Goal: Communication & Community: Share content

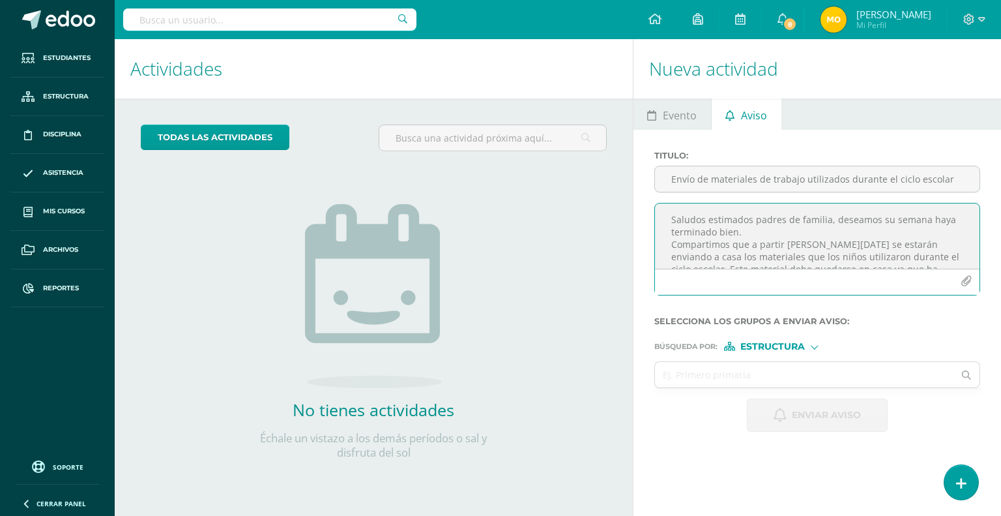
click at [777, 235] on textarea "Saludos estimados padres de familia, deseamos su semana haya terminado bien. Co…" at bounding box center [817, 235] width 325 height 65
click at [923, 231] on textarea "Saludos estimados padres de familia, deseamos su semana haya terminado bien. Co…" at bounding box center [817, 235] width 325 height 65
click at [793, 264] on textarea "Saludos estimados padres de familia, deseamos su semana haya terminado bien. Co…" at bounding box center [817, 235] width 325 height 65
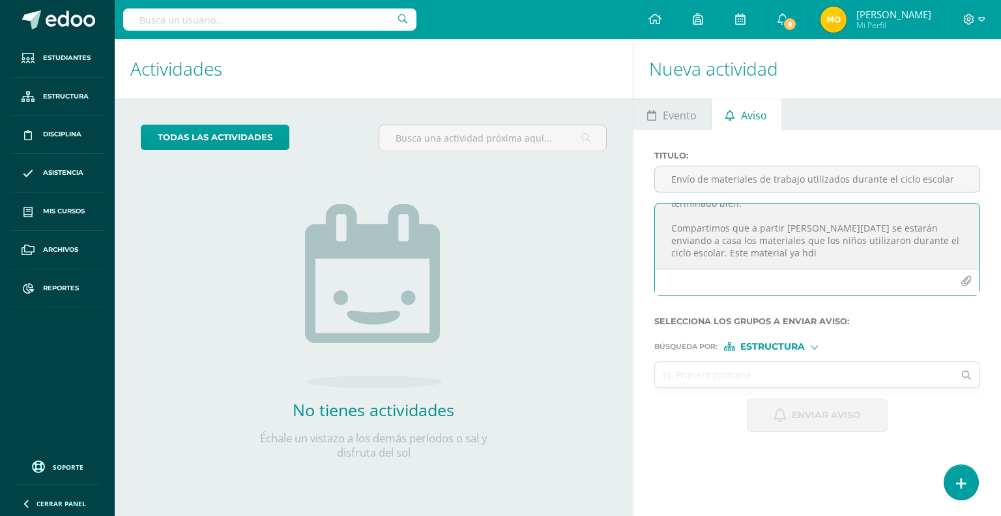
click at [668, 242] on textarea "Saludos estimados padres de familia, deseamos su semana haya terminado bien. Co…" at bounding box center [817, 235] width 325 height 65
click at [813, 258] on textarea "Saludos estimados padres de familia, deseamos su semana haya terminado bien. Co…" at bounding box center [817, 235] width 325 height 65
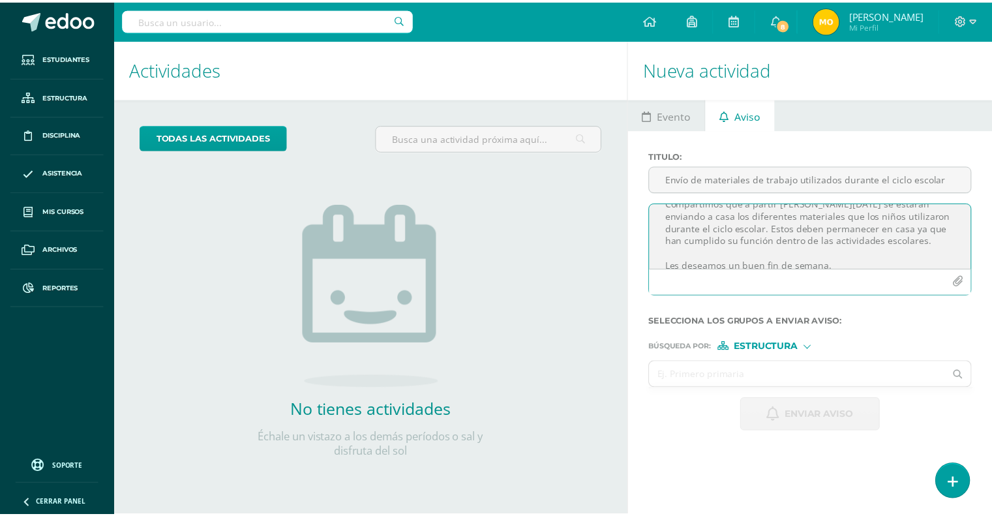
scroll to position [66, 0]
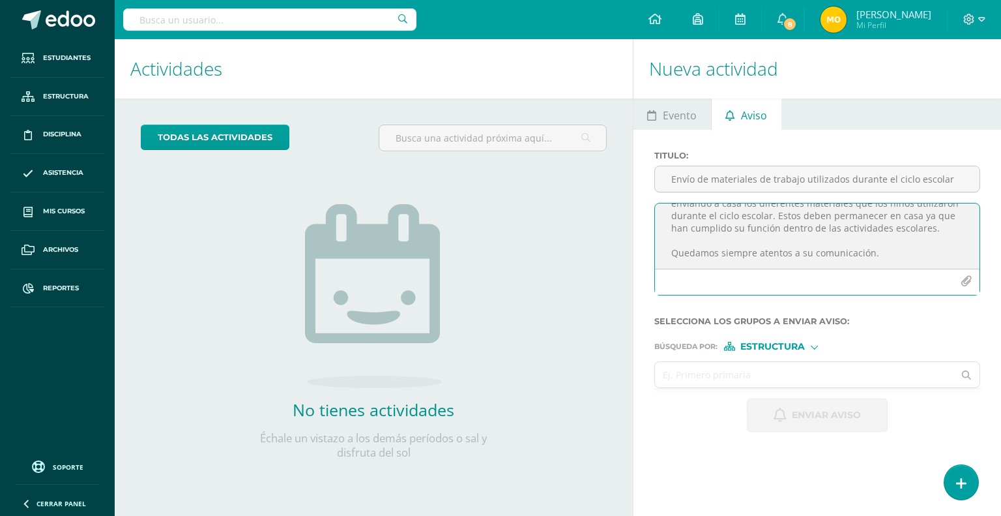
type textarea "Saludos estimados padres de familia, deseamos su semana haya terminado bien. Co…"
click at [798, 372] on input "text" at bounding box center [804, 374] width 299 height 25
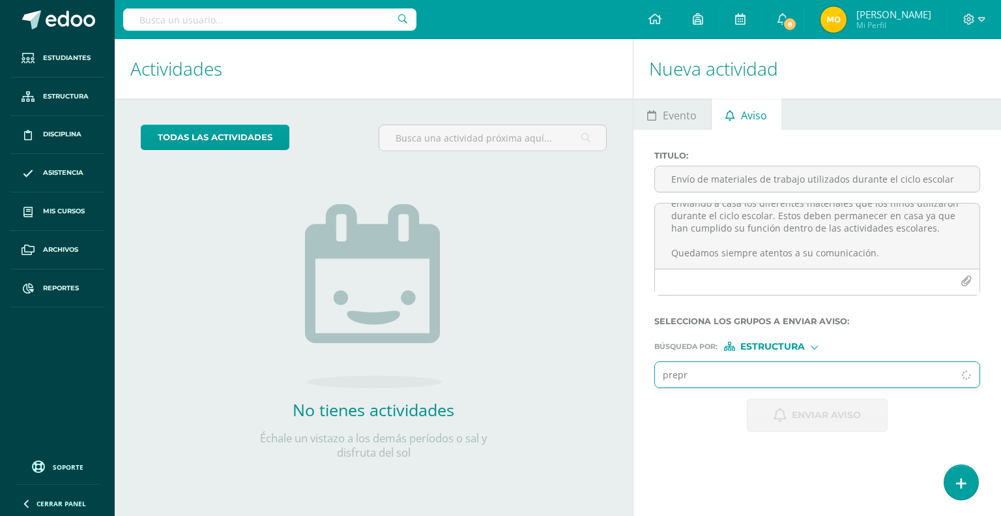
type input "prepri"
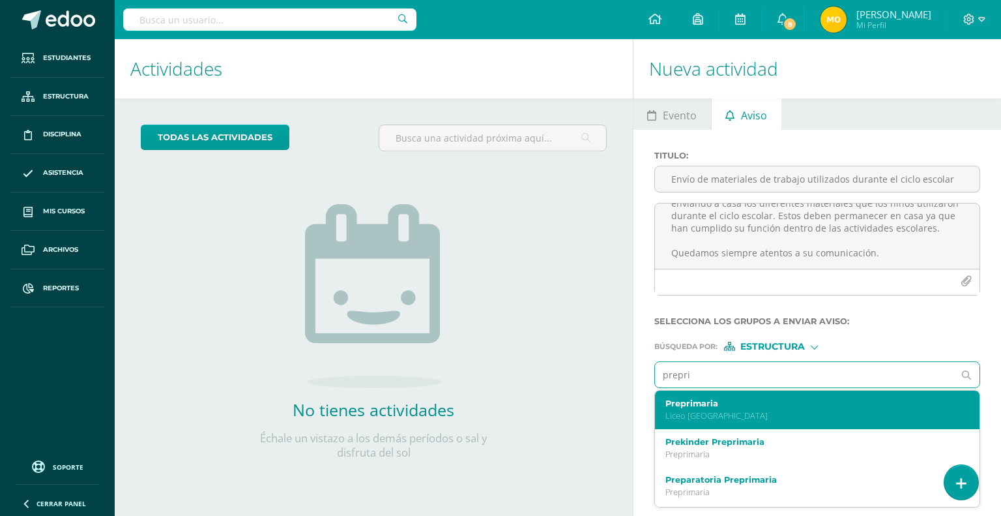
click at [717, 407] on div "Preprimaria Liceo [GEOGRAPHIC_DATA]" at bounding box center [811, 409] width 291 height 23
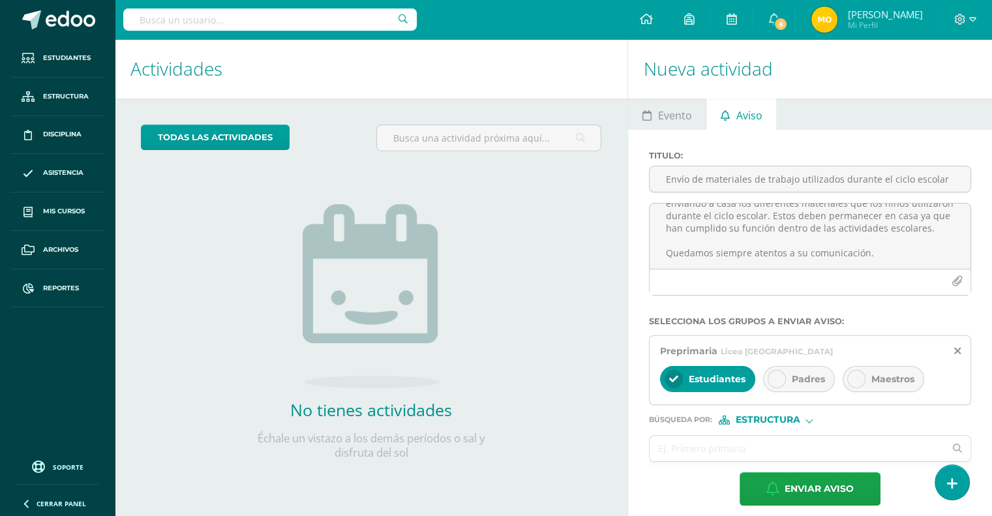
click at [783, 375] on div at bounding box center [776, 379] width 18 height 18
click at [847, 375] on div at bounding box center [856, 379] width 18 height 18
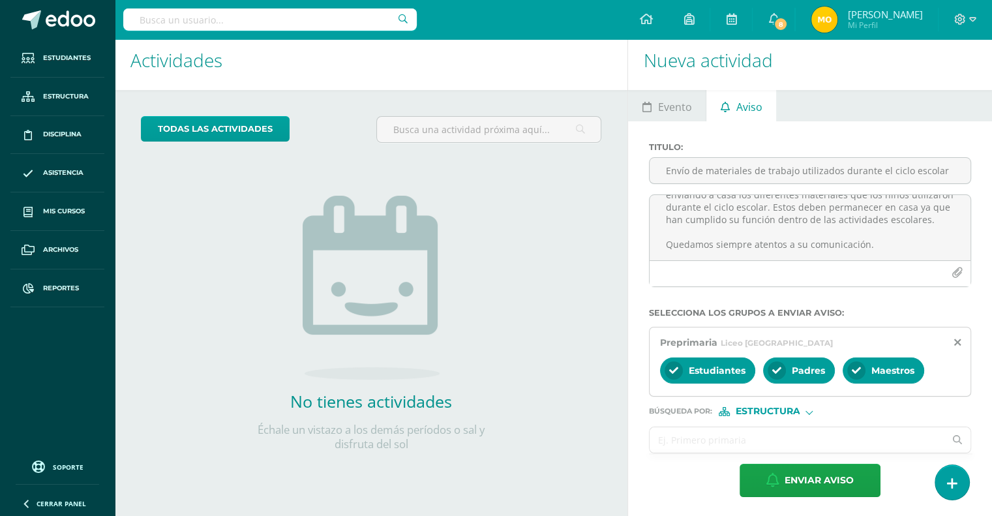
click at [773, 432] on input "text" at bounding box center [796, 439] width 295 height 25
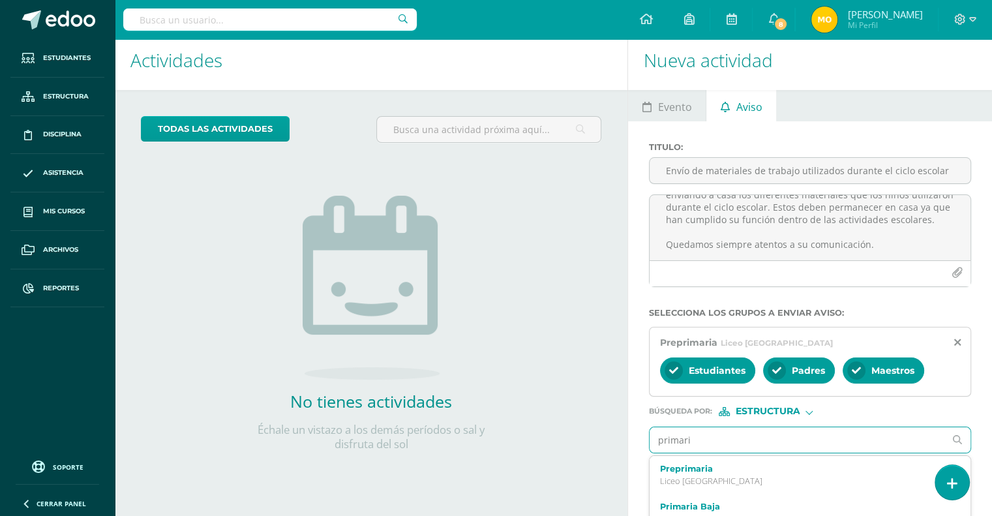
type input "primaria"
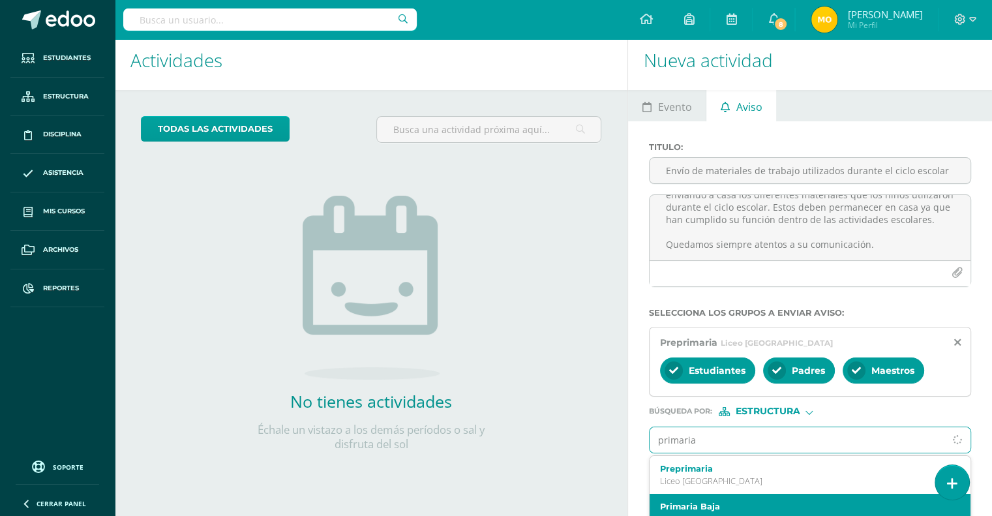
click at [721, 501] on label "Primaria Baja" at bounding box center [804, 506] width 288 height 10
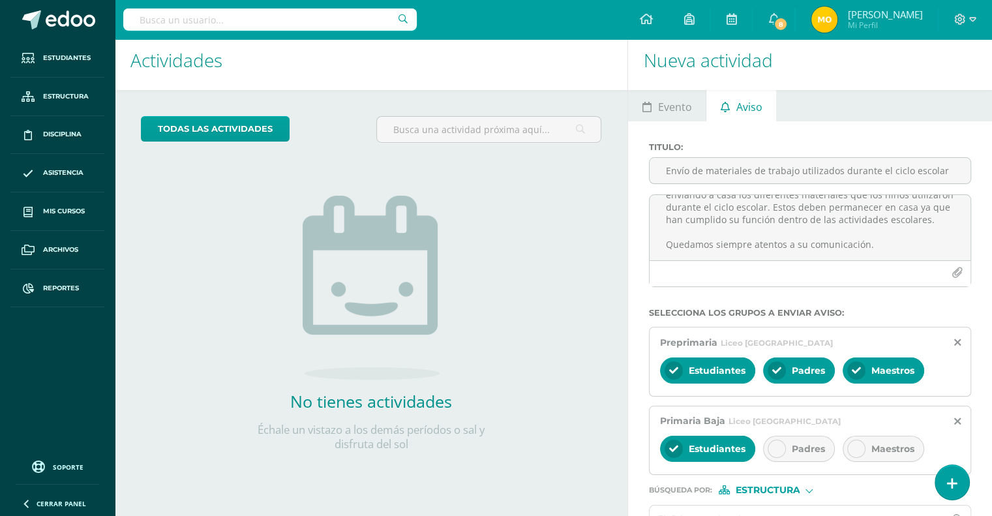
click at [776, 453] on div at bounding box center [776, 448] width 18 height 18
click at [857, 445] on icon at bounding box center [855, 448] width 9 height 9
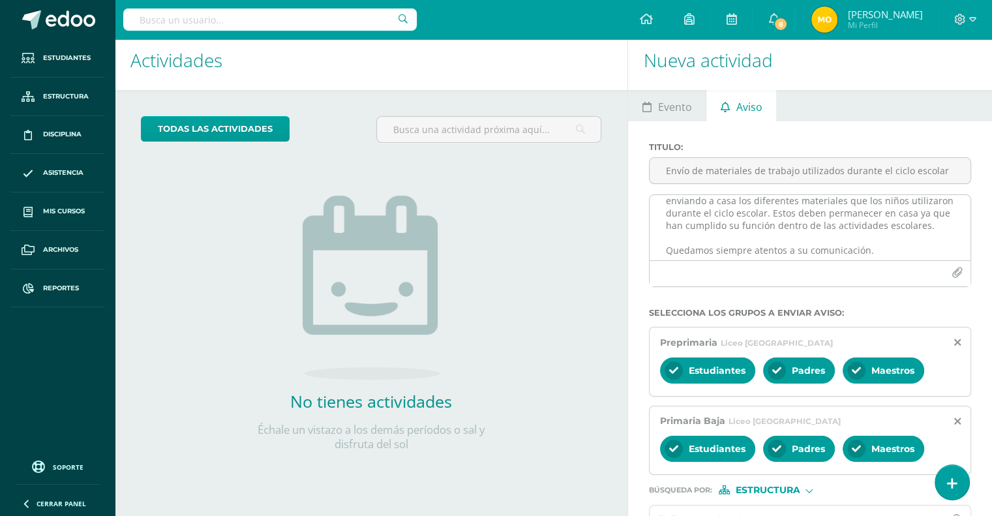
scroll to position [66, 0]
click at [956, 419] on icon at bounding box center [957, 421] width 7 height 11
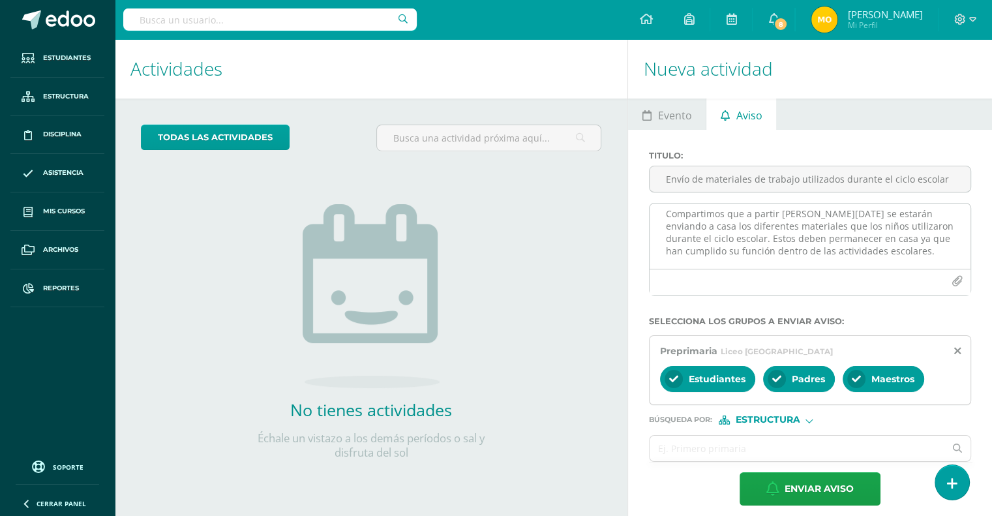
scroll to position [44, 0]
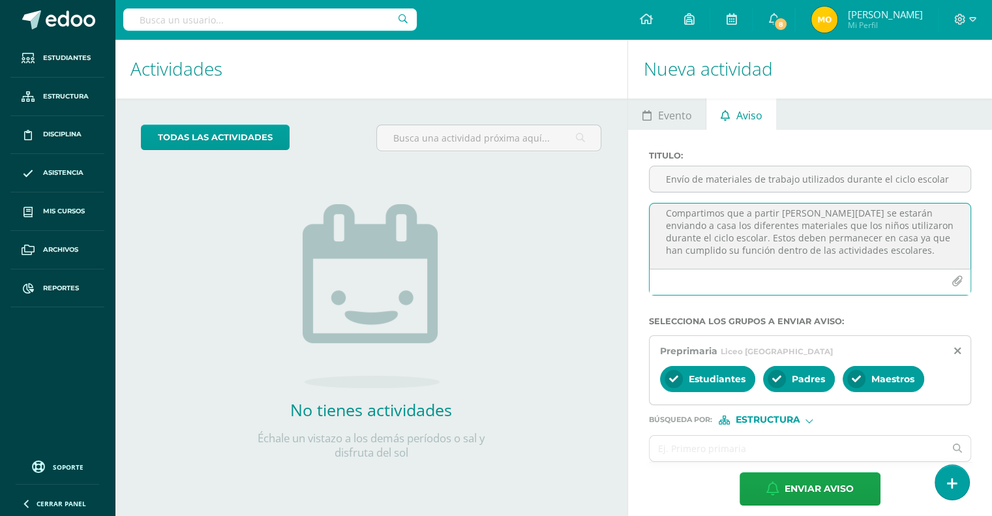
click at [891, 251] on textarea "Saludos estimados padres de familia, deseamos su semana haya terminado bien. Co…" at bounding box center [809, 235] width 321 height 65
click at [853, 226] on textarea "Saludos estimados padres de familia, deseamos su semana haya terminado bien. Co…" at bounding box center [809, 235] width 321 height 65
click at [692, 235] on textarea "Saludos estimados padres de familia, deseamos su semana haya terminado bien. Co…" at bounding box center [809, 235] width 321 height 65
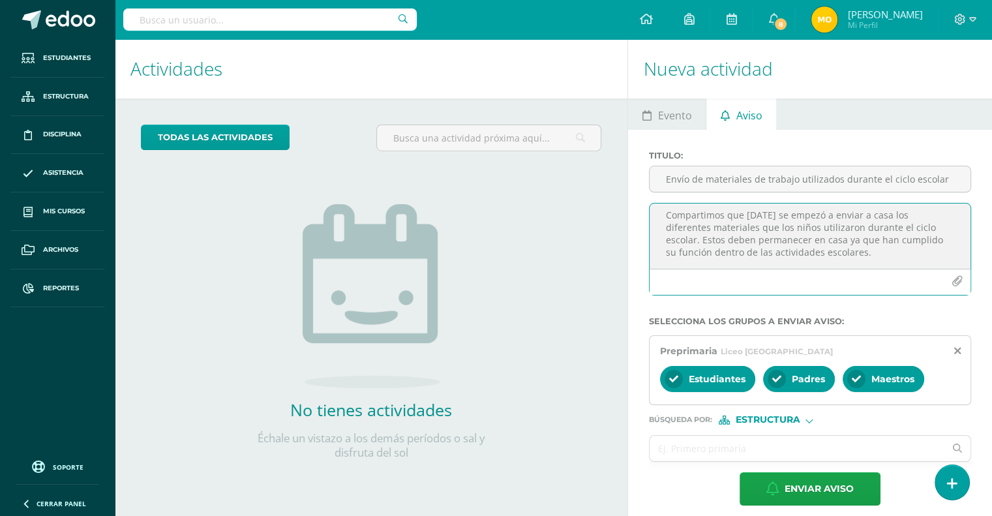
click at [853, 215] on textarea "Saludos estimados padres de familia, deseamos su semana haya terminado bien. Co…" at bounding box center [809, 235] width 321 height 65
click at [665, 226] on textarea "Saludos estimados padres de familia, deseamos su semana haya terminado bien. Co…" at bounding box center [809, 235] width 321 height 65
click at [726, 252] on textarea "Saludos estimados padres de familia, deseamos su semana haya terminado bien. Co…" at bounding box center [809, 235] width 321 height 65
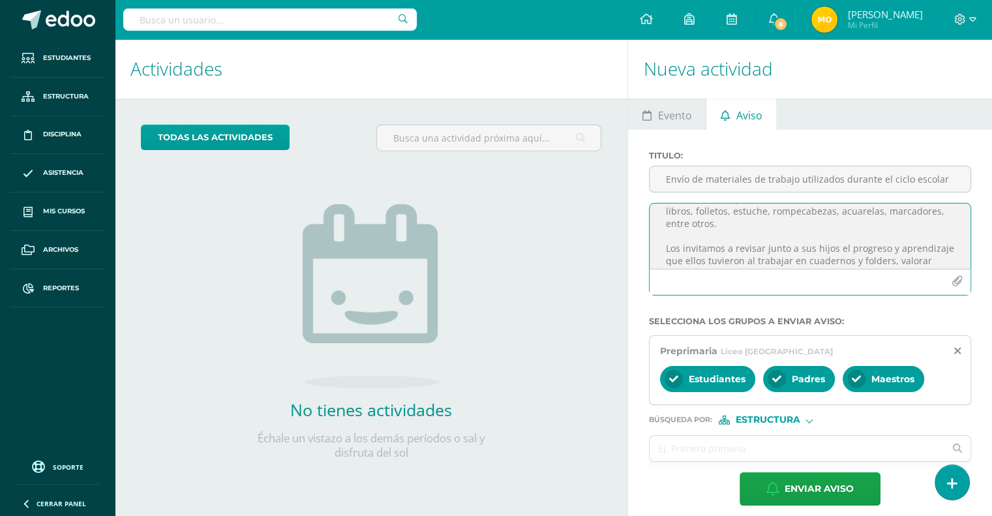
scroll to position [133, 0]
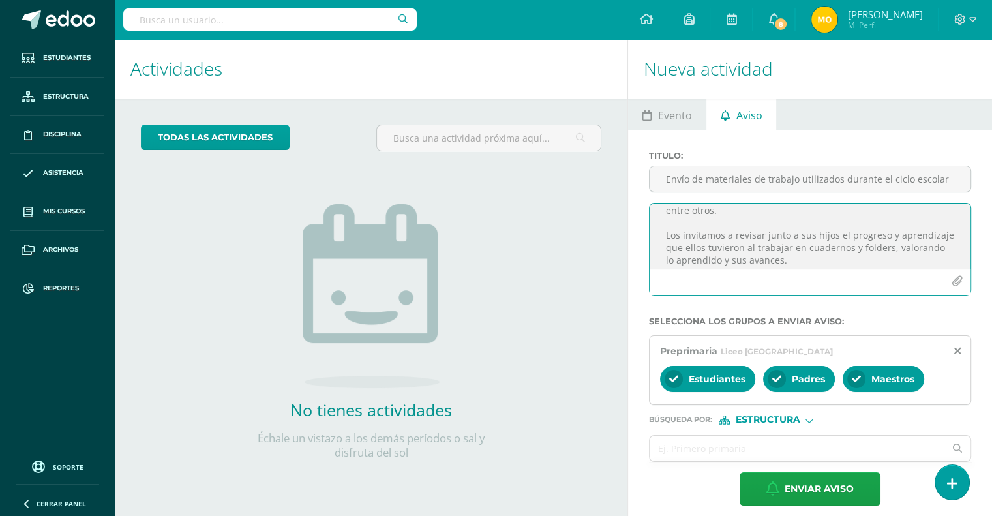
click at [831, 236] on textarea "Saludos estimados padres de familia, deseamos su semana haya terminado bien. Co…" at bounding box center [809, 235] width 321 height 65
click at [668, 239] on textarea "Saludos estimados padres de familia, deseamos su semana haya terminado bien. Co…" at bounding box center [809, 235] width 321 height 65
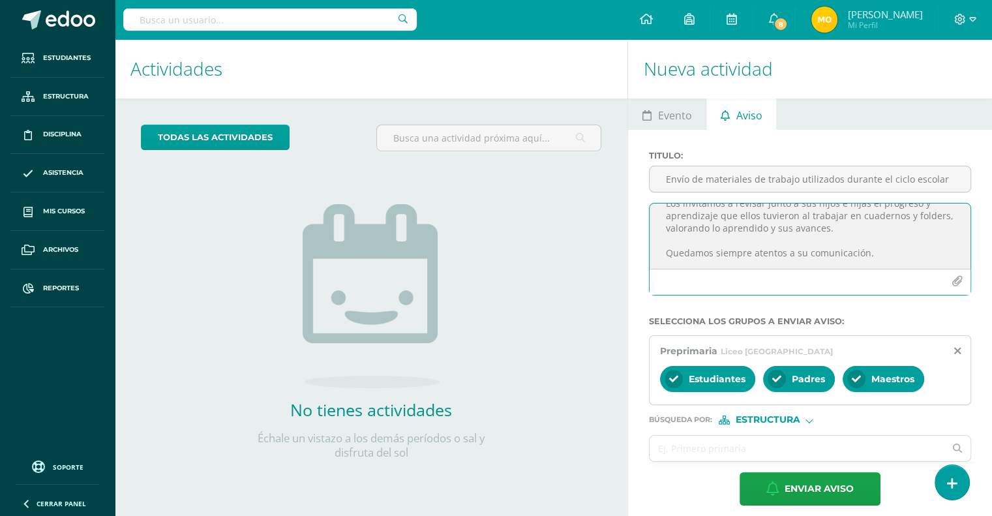
scroll to position [167, 0]
drag, startPoint x: 664, startPoint y: 214, endPoint x: 927, endPoint y: 310, distance: 280.3
click at [927, 310] on form "Titulo : Envío de materiales de trabajo utilizados durante el ciclo escolar Sal…" at bounding box center [810, 328] width 322 height 355
paste textarea "Estimados padres de familia: Reciban un cordial saludo, esperando que hayan ten…"
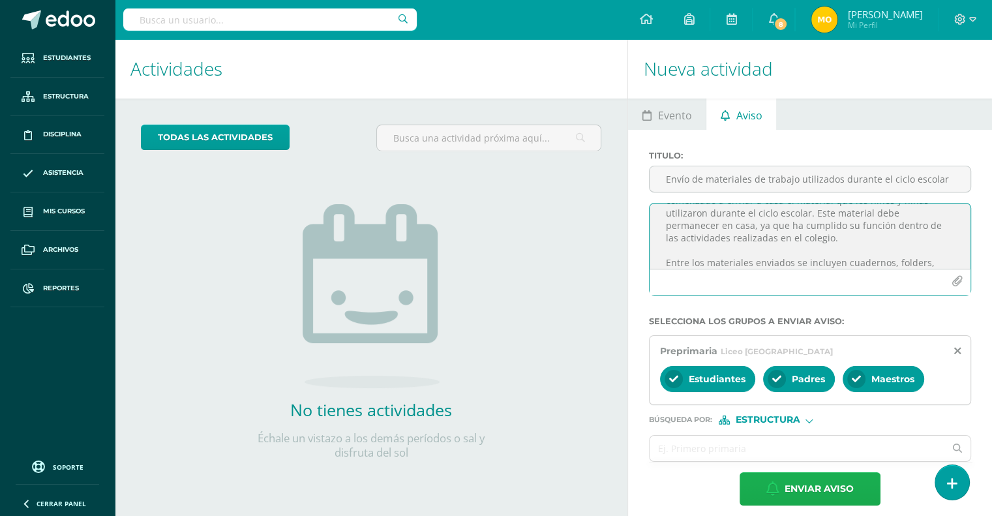
type textarea "Estimados padres de familia: Reciban un cordial saludo, esperando que hayan ten…"
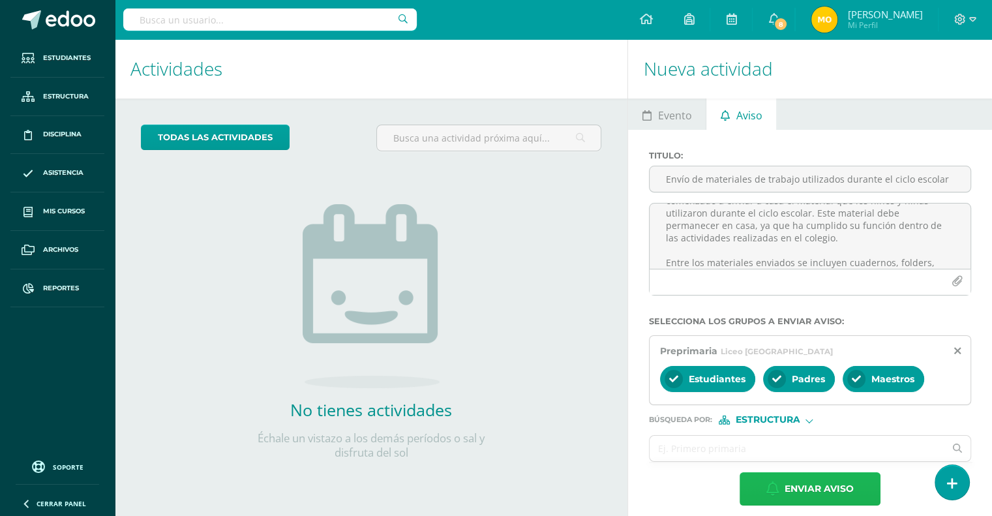
click at [805, 480] on span "Enviar aviso" at bounding box center [818, 489] width 69 height 32
